Goal: Task Accomplishment & Management: Manage account settings

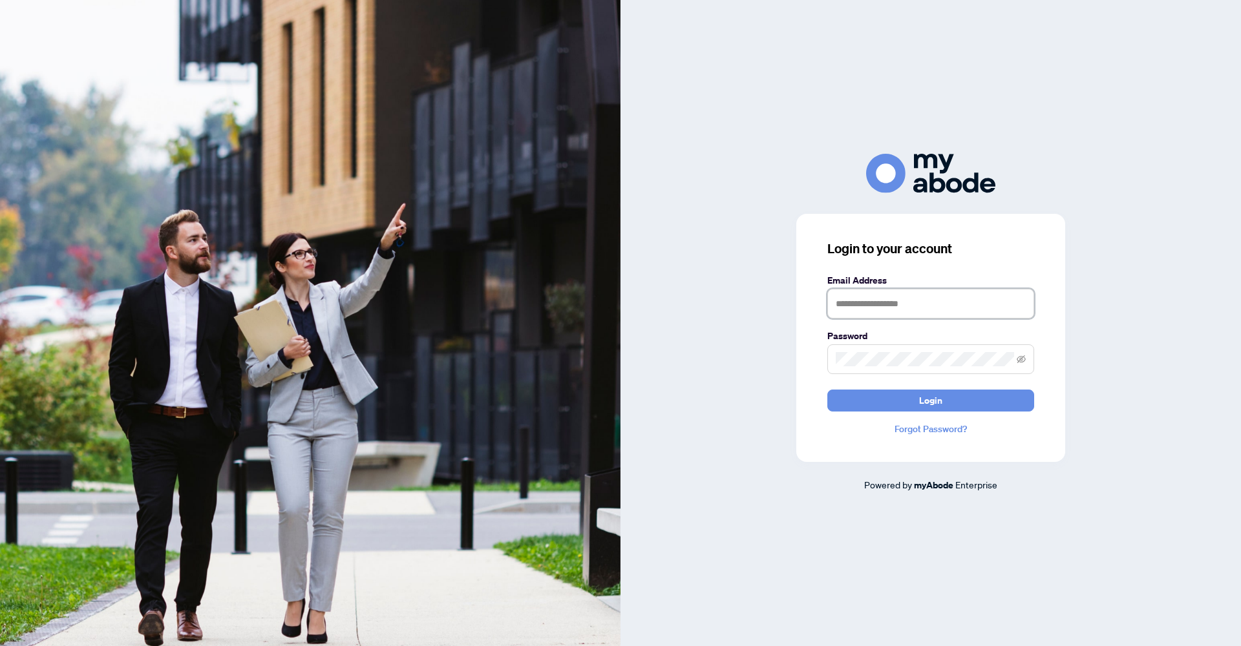
type input "**********"
click at [910, 401] on button "Login" at bounding box center [930, 401] width 207 height 22
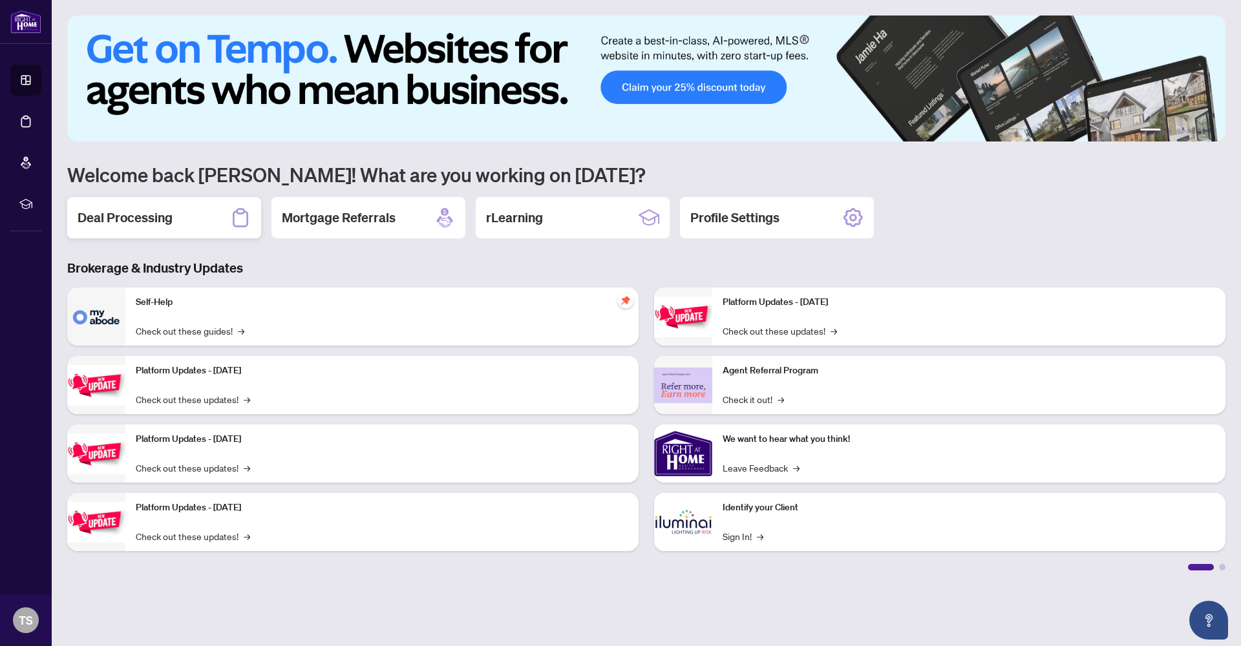
click at [158, 224] on h2 "Deal Processing" at bounding box center [125, 218] width 95 height 18
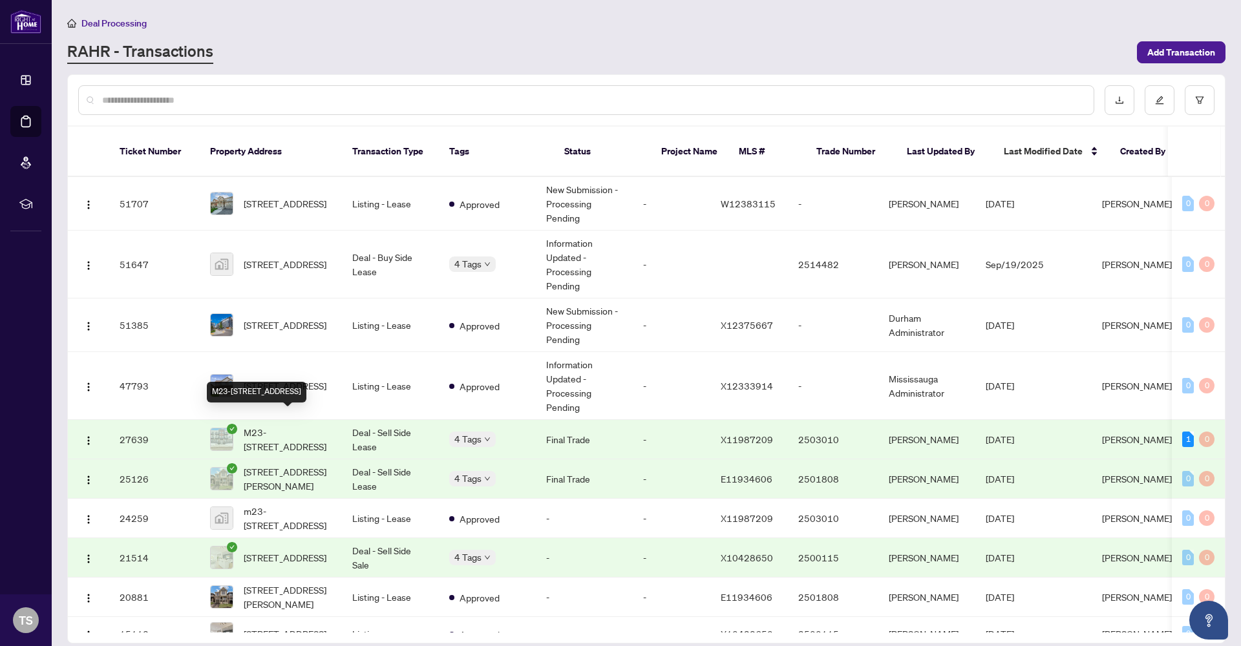
click at [299, 425] on span "M23-[STREET_ADDRESS]" at bounding box center [288, 439] width 88 height 28
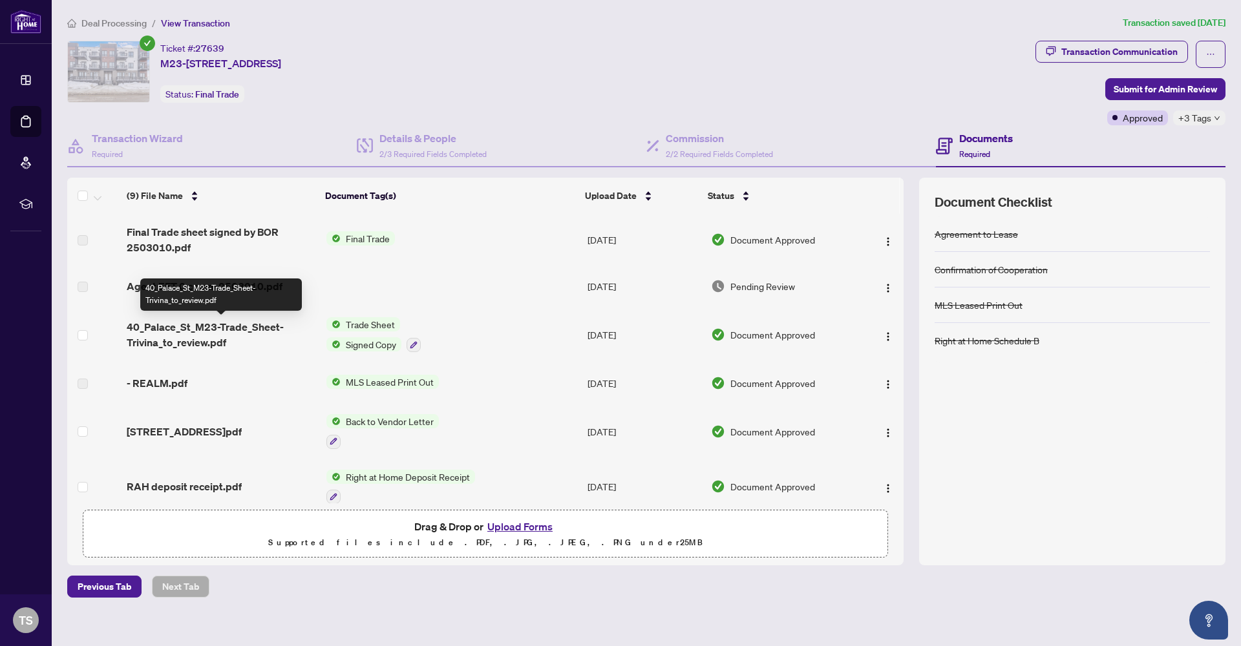
click at [204, 338] on span "40_Palace_St_M23-Trade_Sheet-Trivina_to_review.pdf" at bounding box center [221, 334] width 189 height 31
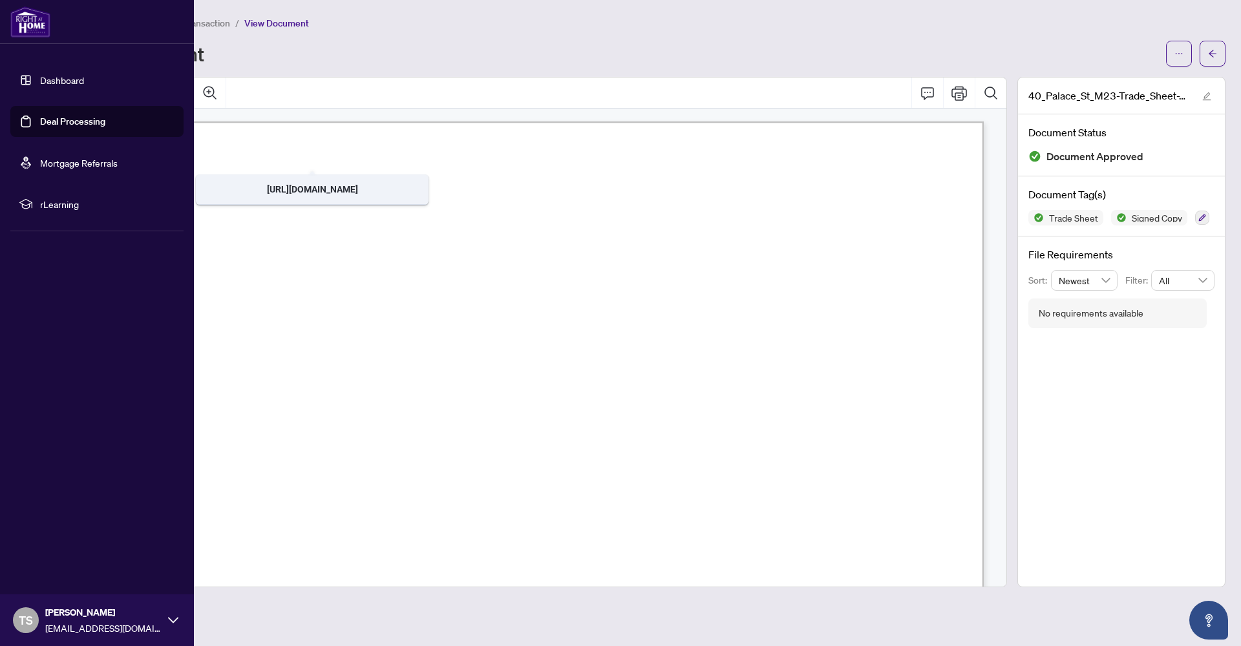
click at [93, 123] on link "Deal Processing" at bounding box center [72, 122] width 65 height 12
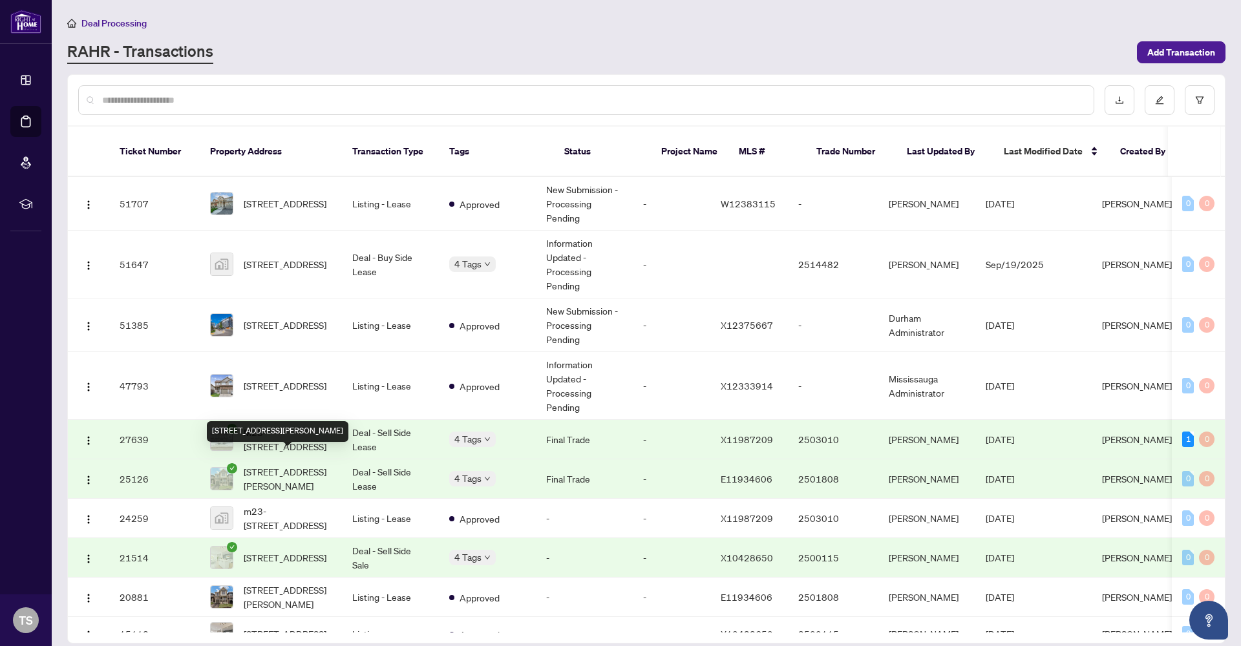
click at [312, 468] on span "[STREET_ADDRESS][PERSON_NAME]" at bounding box center [288, 479] width 88 height 28
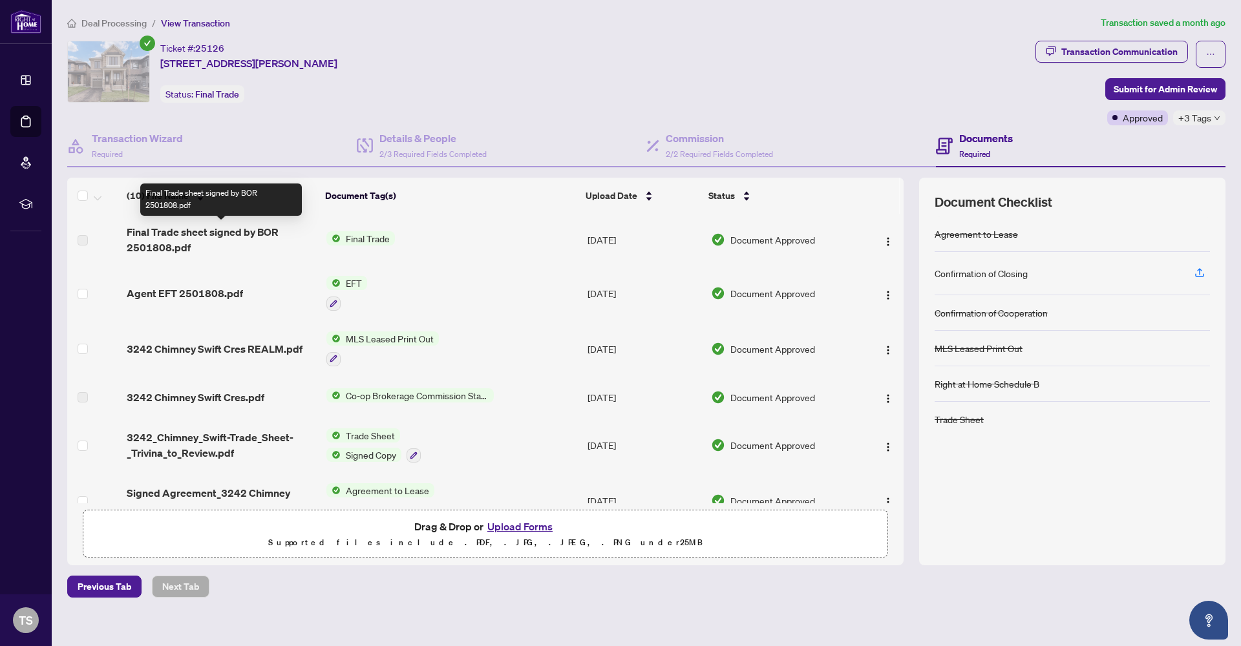
click at [193, 240] on span "Final Trade sheet signed by BOR 2501808.pdf" at bounding box center [221, 239] width 189 height 31
click at [195, 233] on span "Final Trade sheet signed by BOR 2501808.pdf" at bounding box center [221, 239] width 189 height 31
click at [146, 238] on span "Final Trade sheet signed by BOR 2501808.pdf" at bounding box center [221, 239] width 189 height 31
click at [372, 238] on span "Final Trade" at bounding box center [368, 238] width 54 height 14
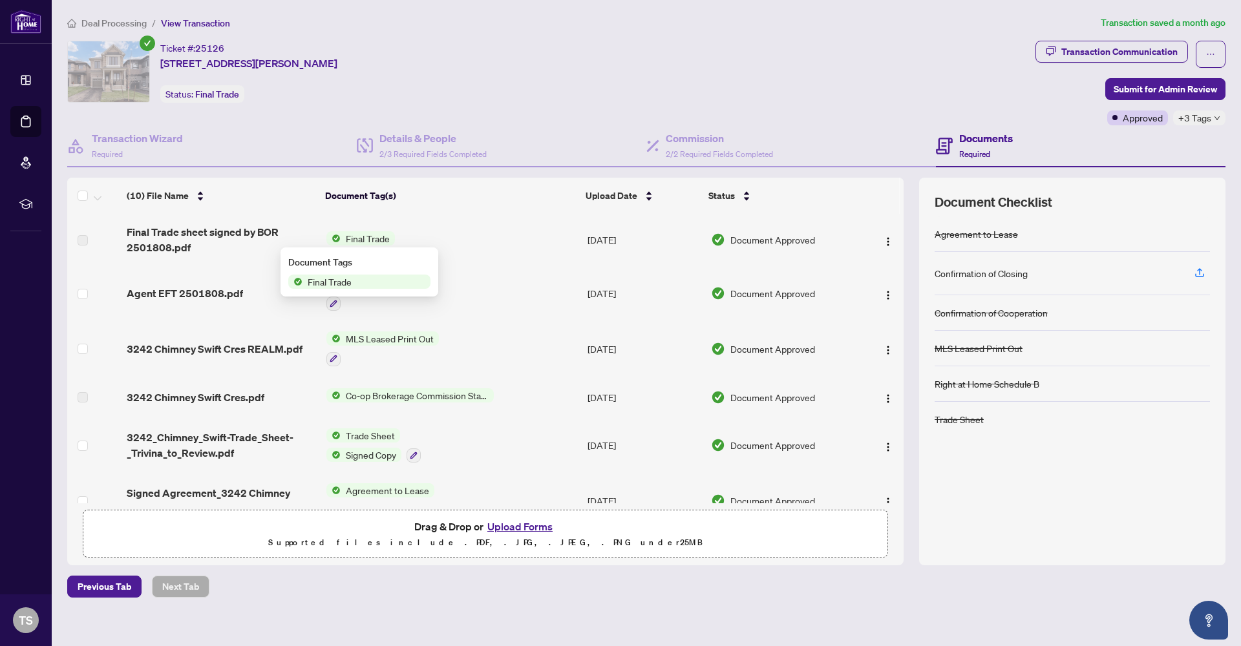
click at [250, 233] on span "Final Trade sheet signed by BOR 2501808.pdf" at bounding box center [221, 239] width 189 height 31
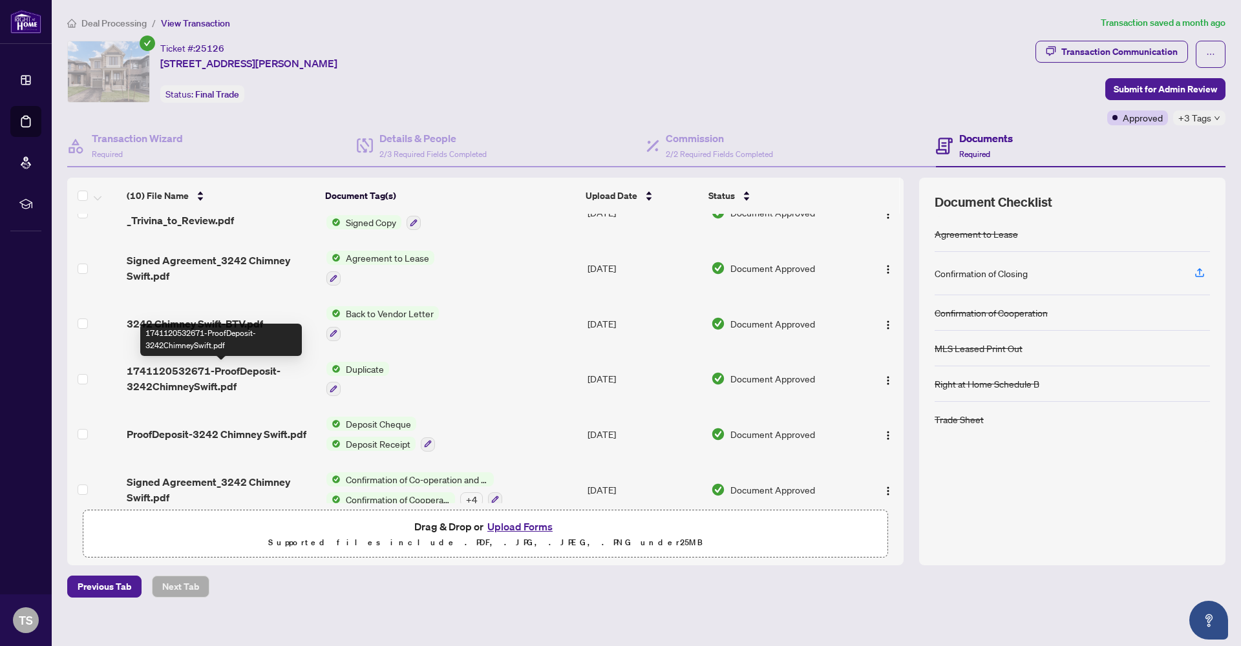
scroll to position [143, 0]
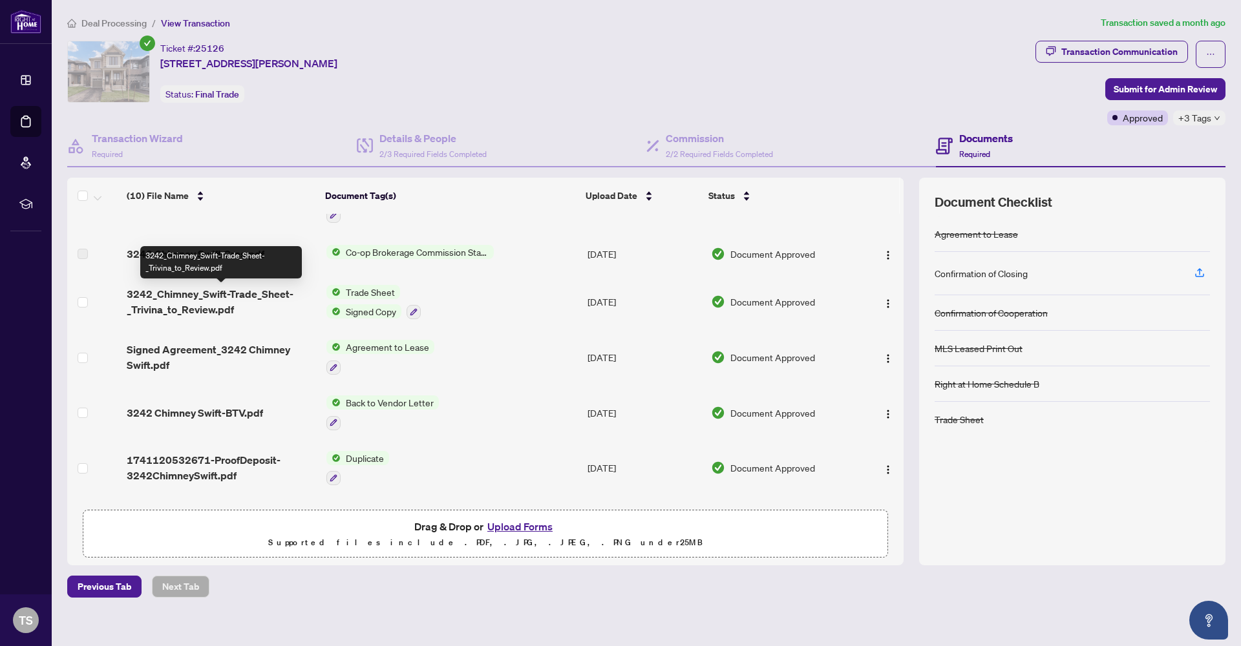
click at [216, 301] on span "3242_Chimney_Swift-Trade_Sheet-_Trivina_to_Review.pdf" at bounding box center [221, 301] width 189 height 31
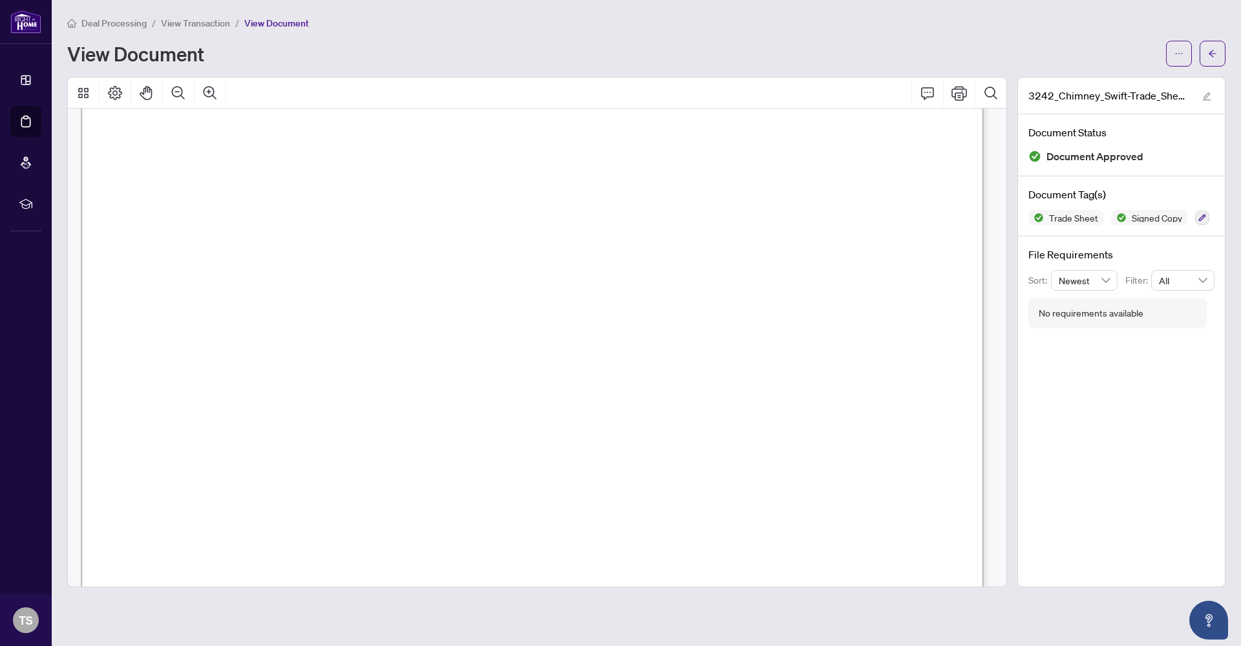
scroll to position [243, 0]
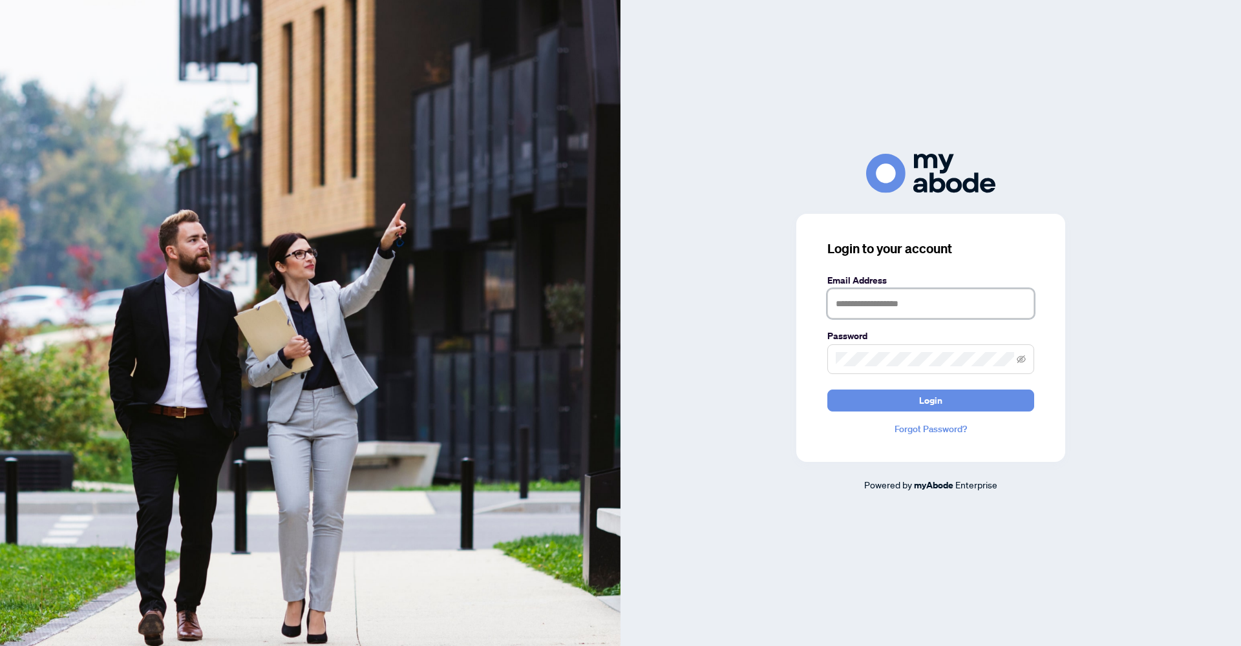
type input "**********"
click at [875, 392] on button "Login" at bounding box center [930, 401] width 207 height 22
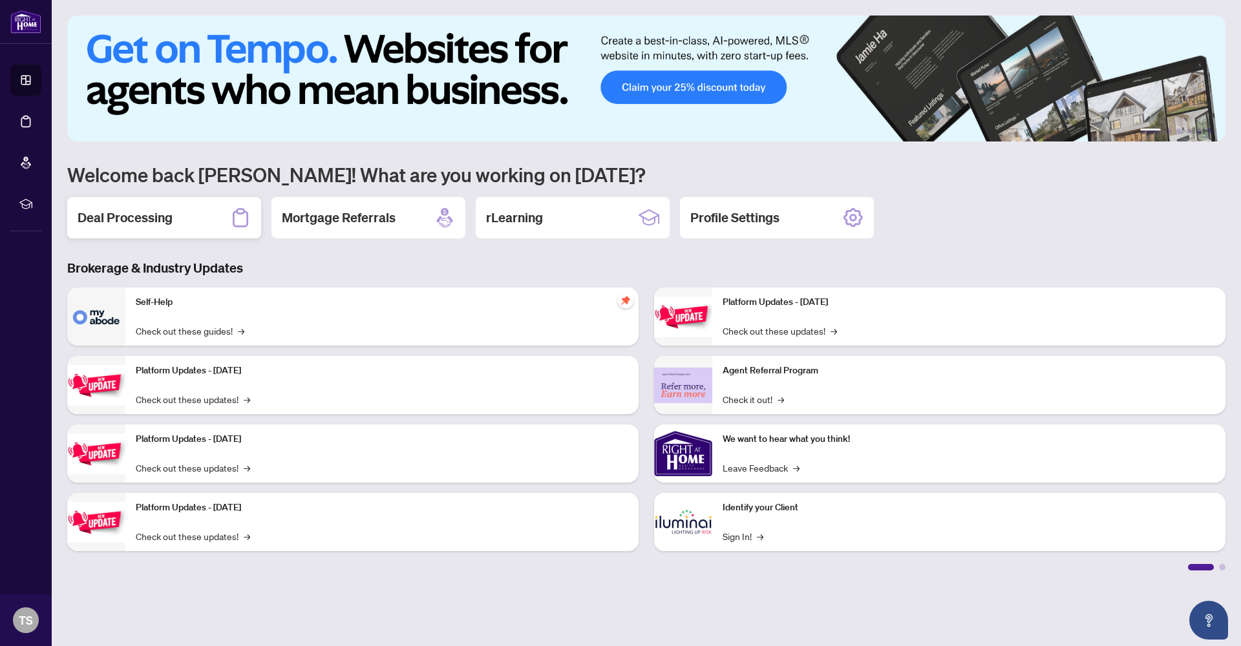
click at [180, 217] on div "Deal Processing" at bounding box center [164, 217] width 194 height 41
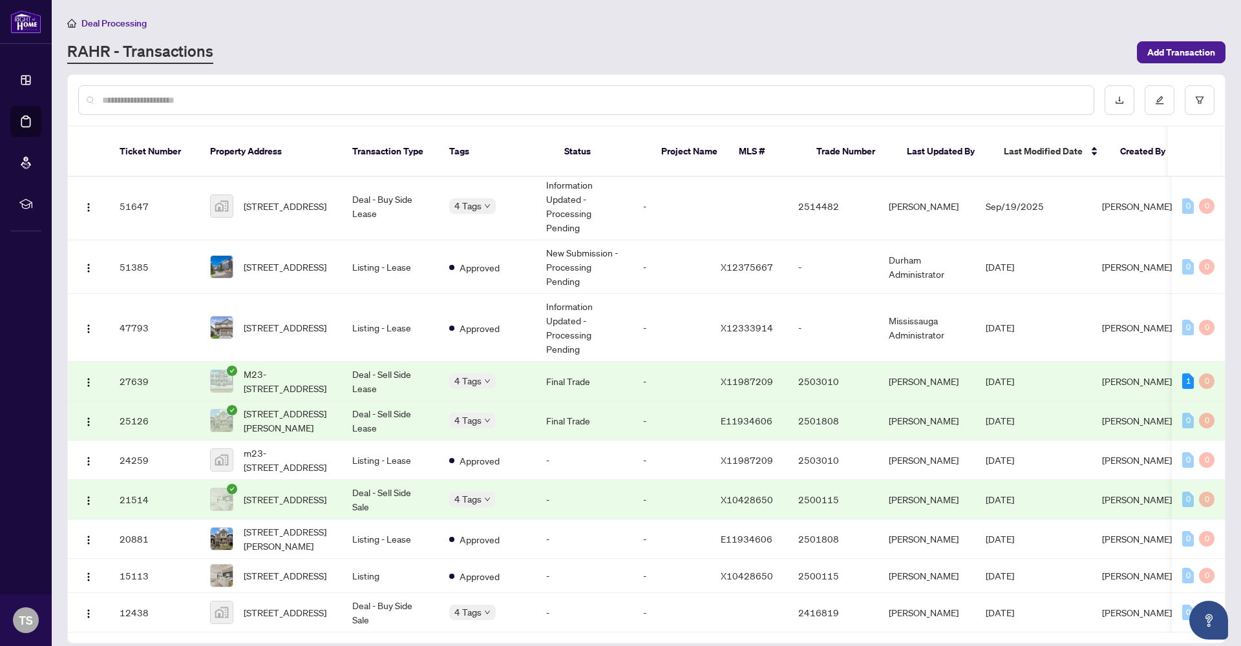
scroll to position [67, 0]
